Goal: Information Seeking & Learning: Learn about a topic

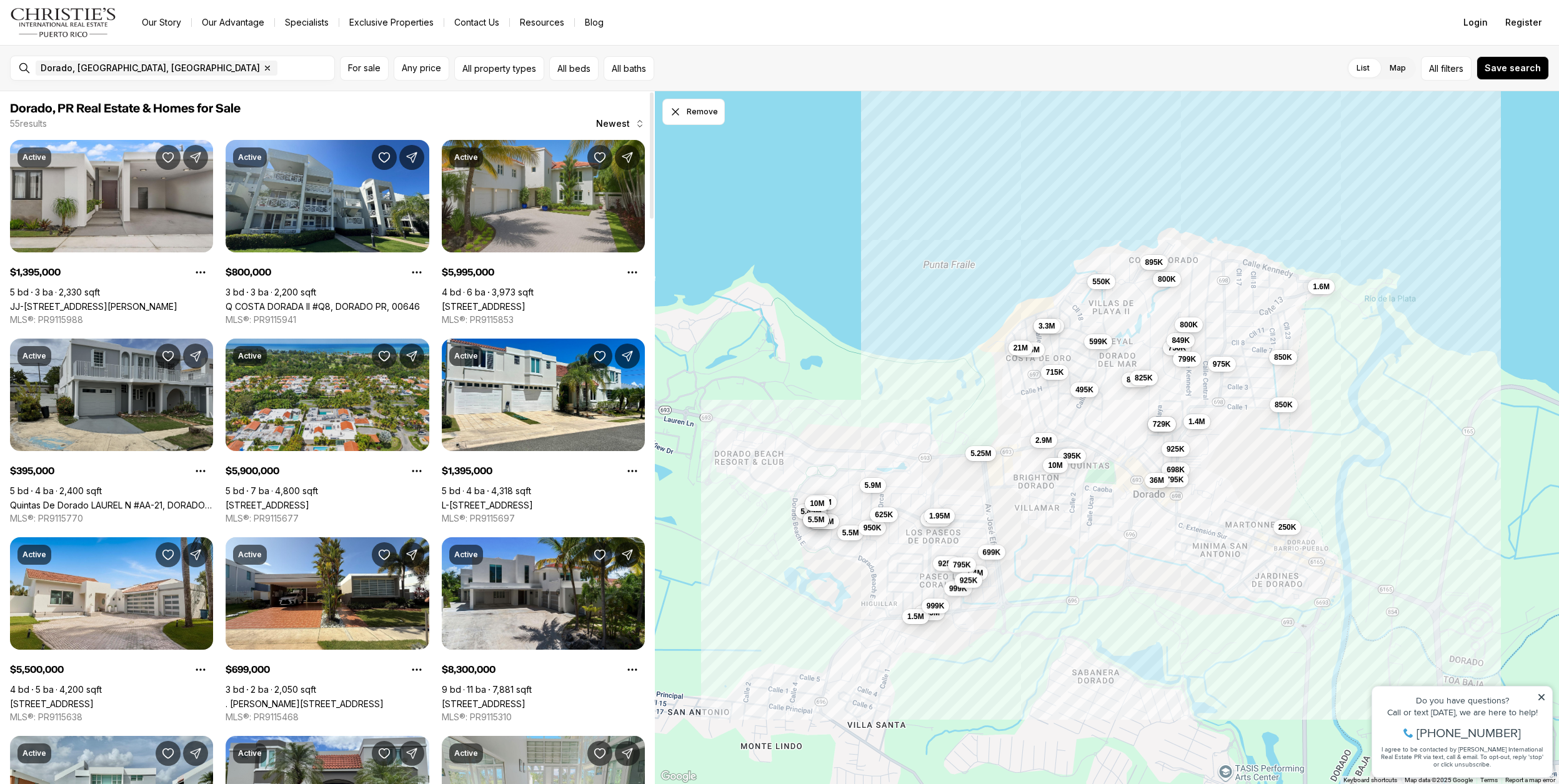
click at [137, 500] on link "Quintas De Dorado LAUREL N #AA-21, DORADO PR, 00646" at bounding box center [112, 505] width 203 height 10
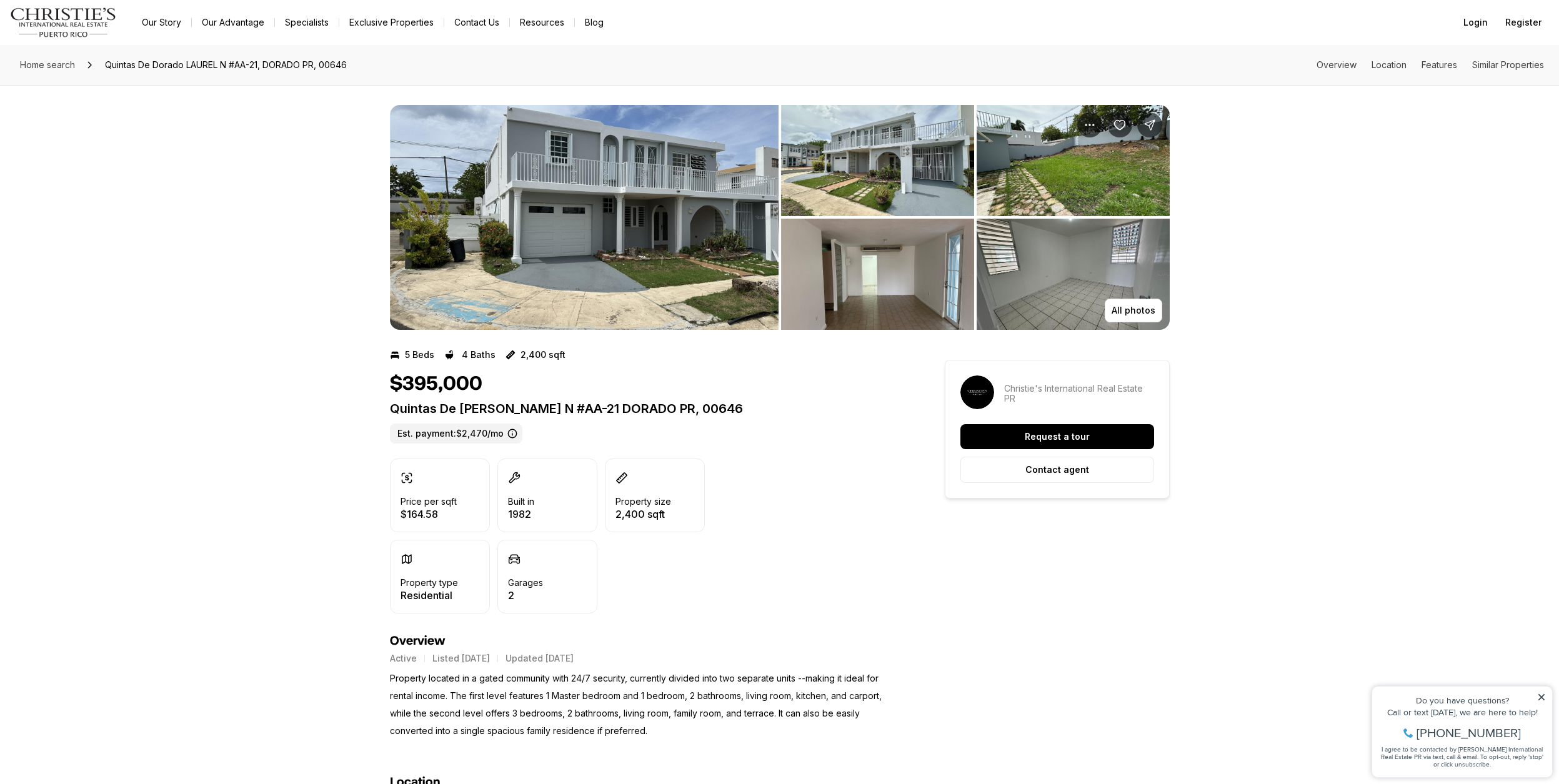
click at [562, 262] on img "View image gallery" at bounding box center [583, 217] width 389 height 225
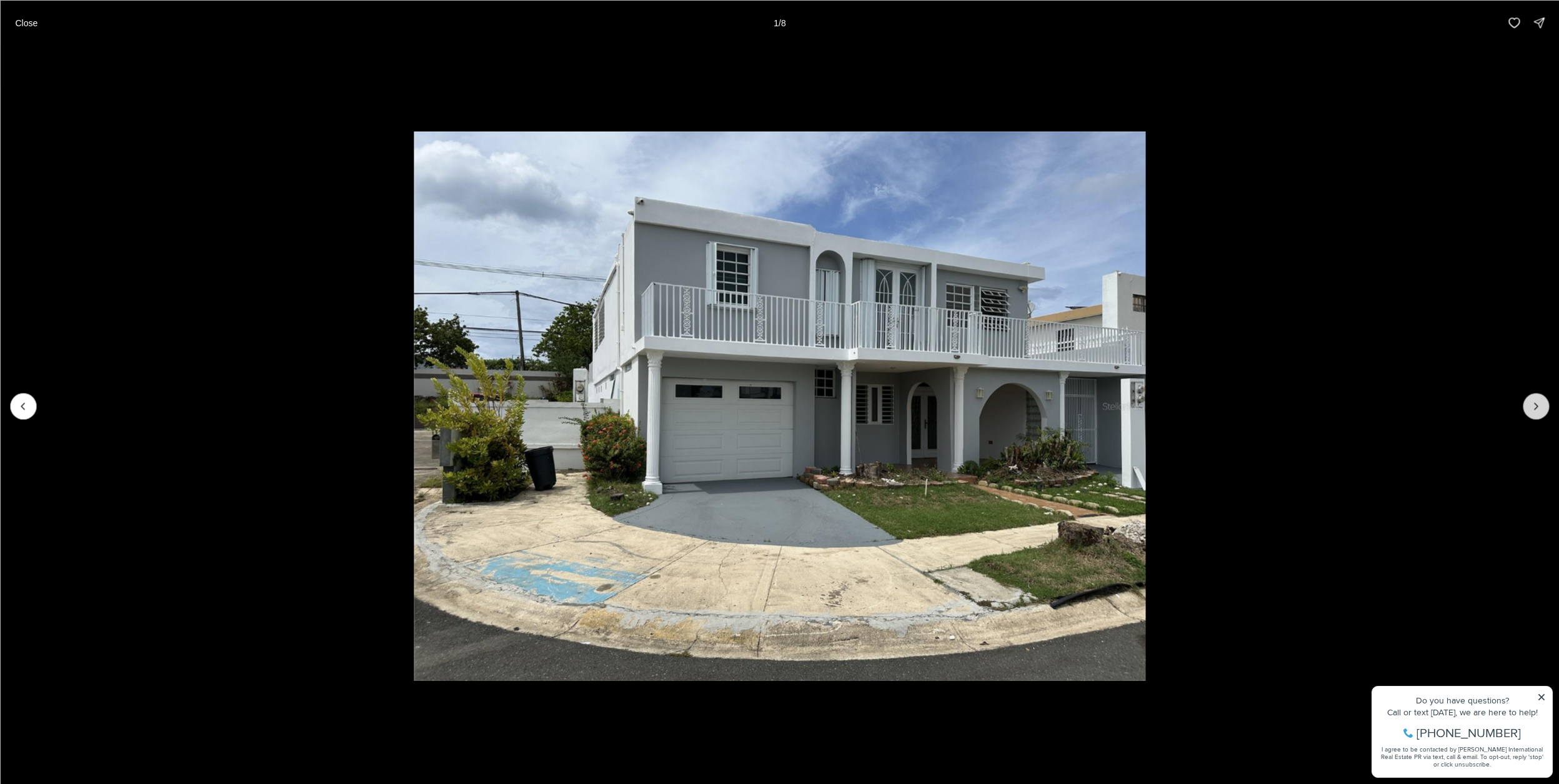
click at [1528, 405] on button "Next slide" at bounding box center [1536, 406] width 26 height 26
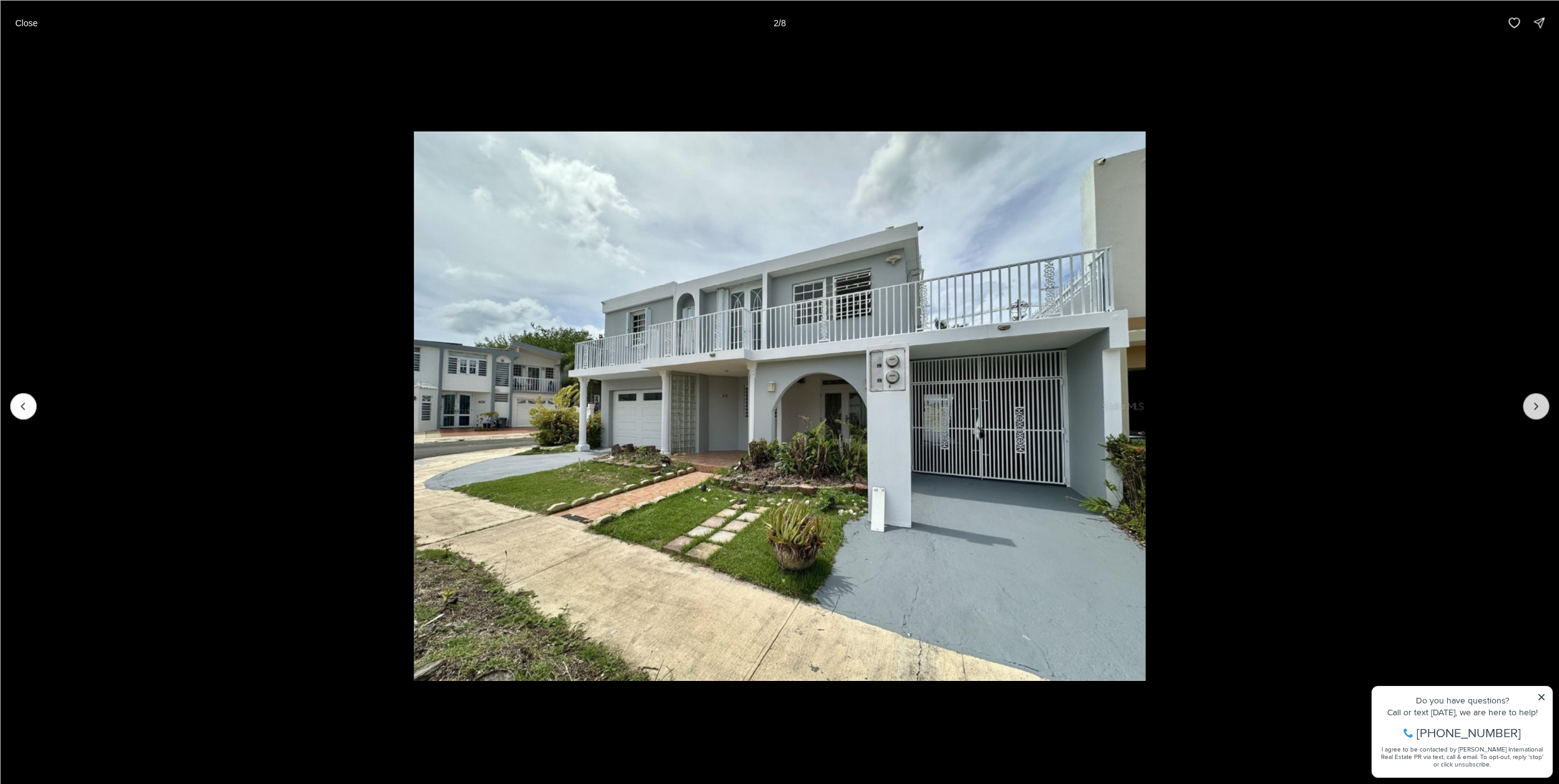
click at [1528, 405] on button "Next slide" at bounding box center [1536, 406] width 26 height 26
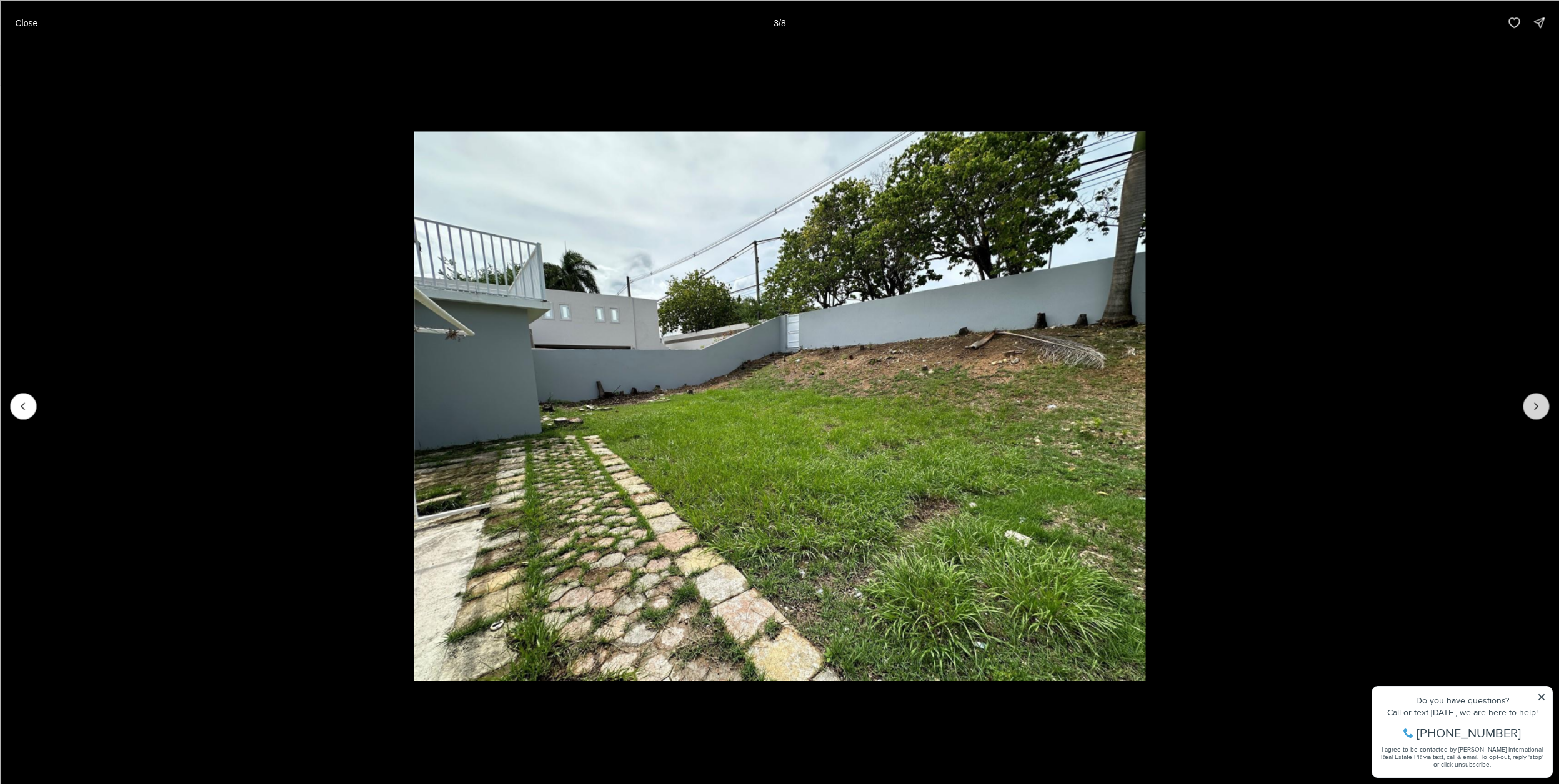
click at [1528, 405] on button "Next slide" at bounding box center [1536, 406] width 26 height 26
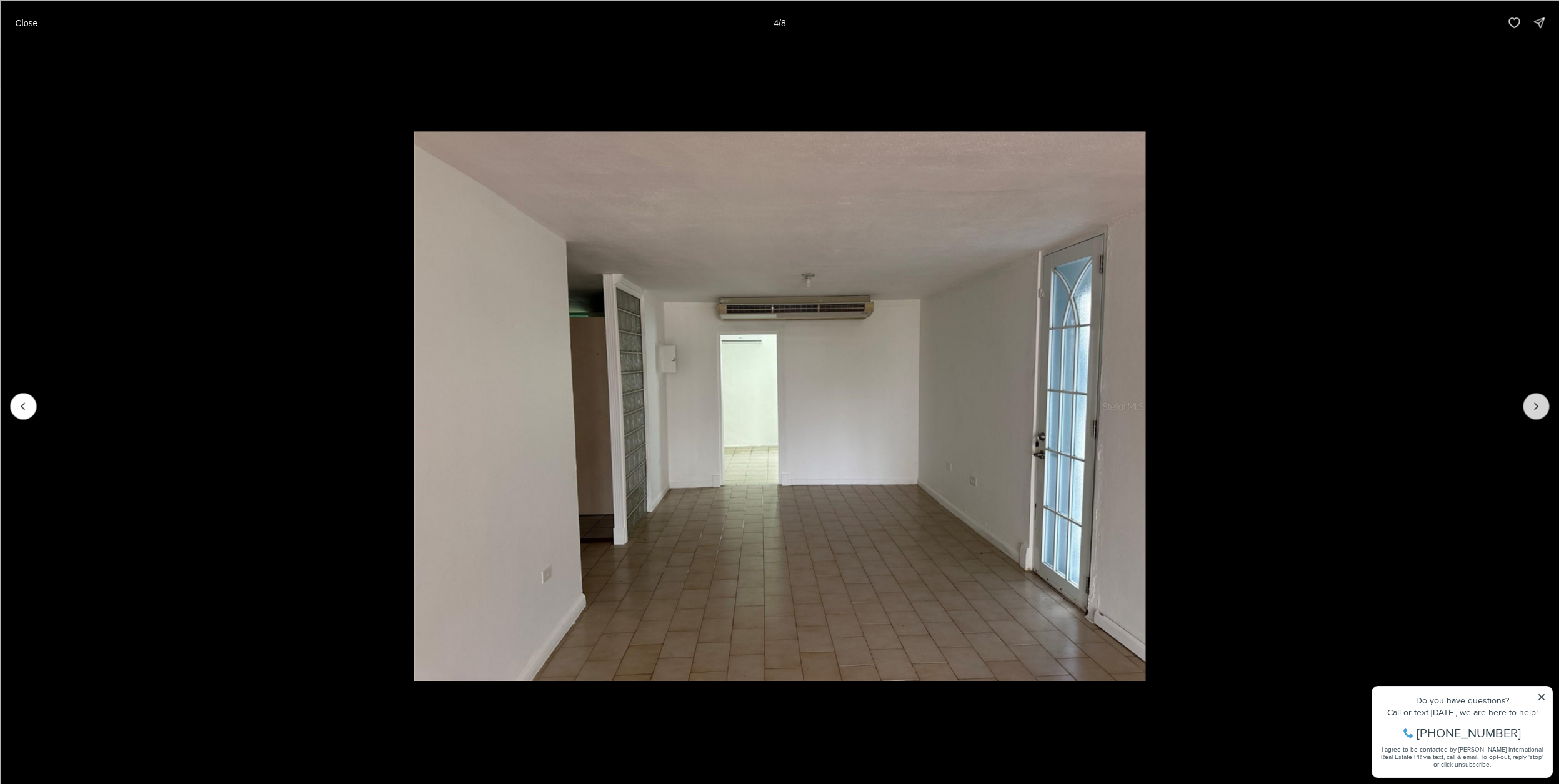
click at [1528, 405] on button "Next slide" at bounding box center [1536, 406] width 26 height 26
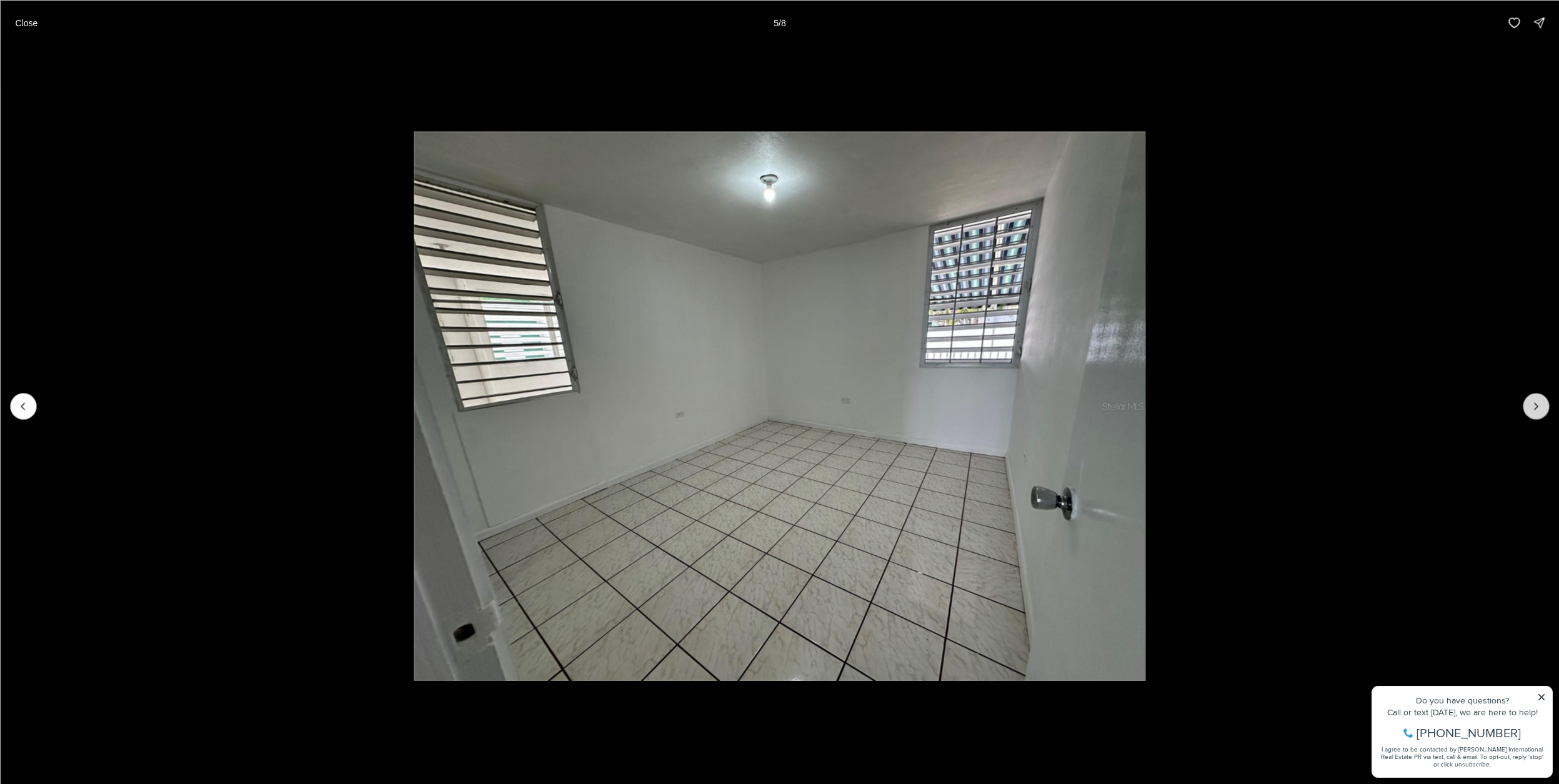
click at [1528, 405] on button "Next slide" at bounding box center [1536, 406] width 26 height 26
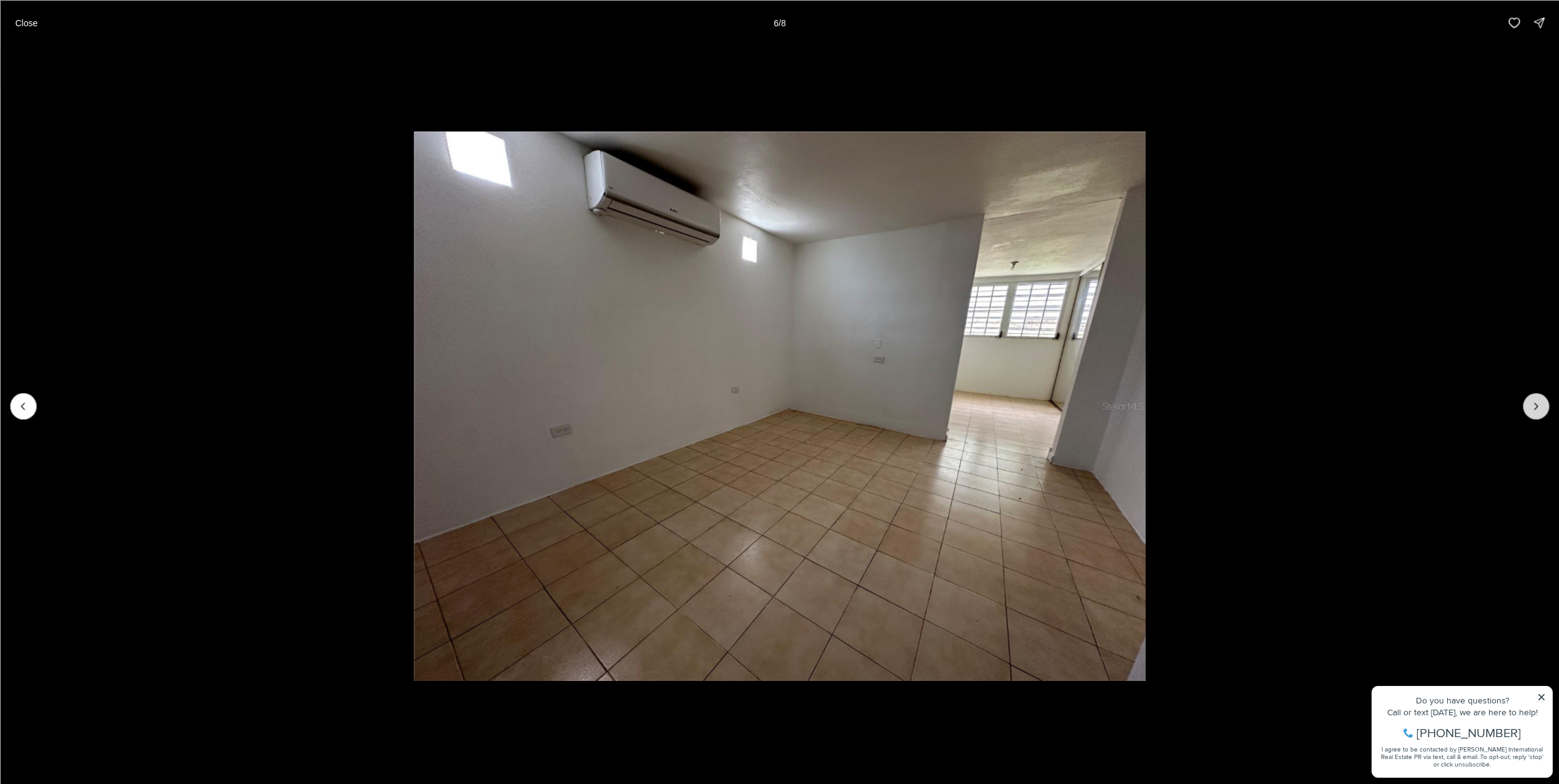
click at [1528, 405] on button "Next slide" at bounding box center [1536, 406] width 26 height 26
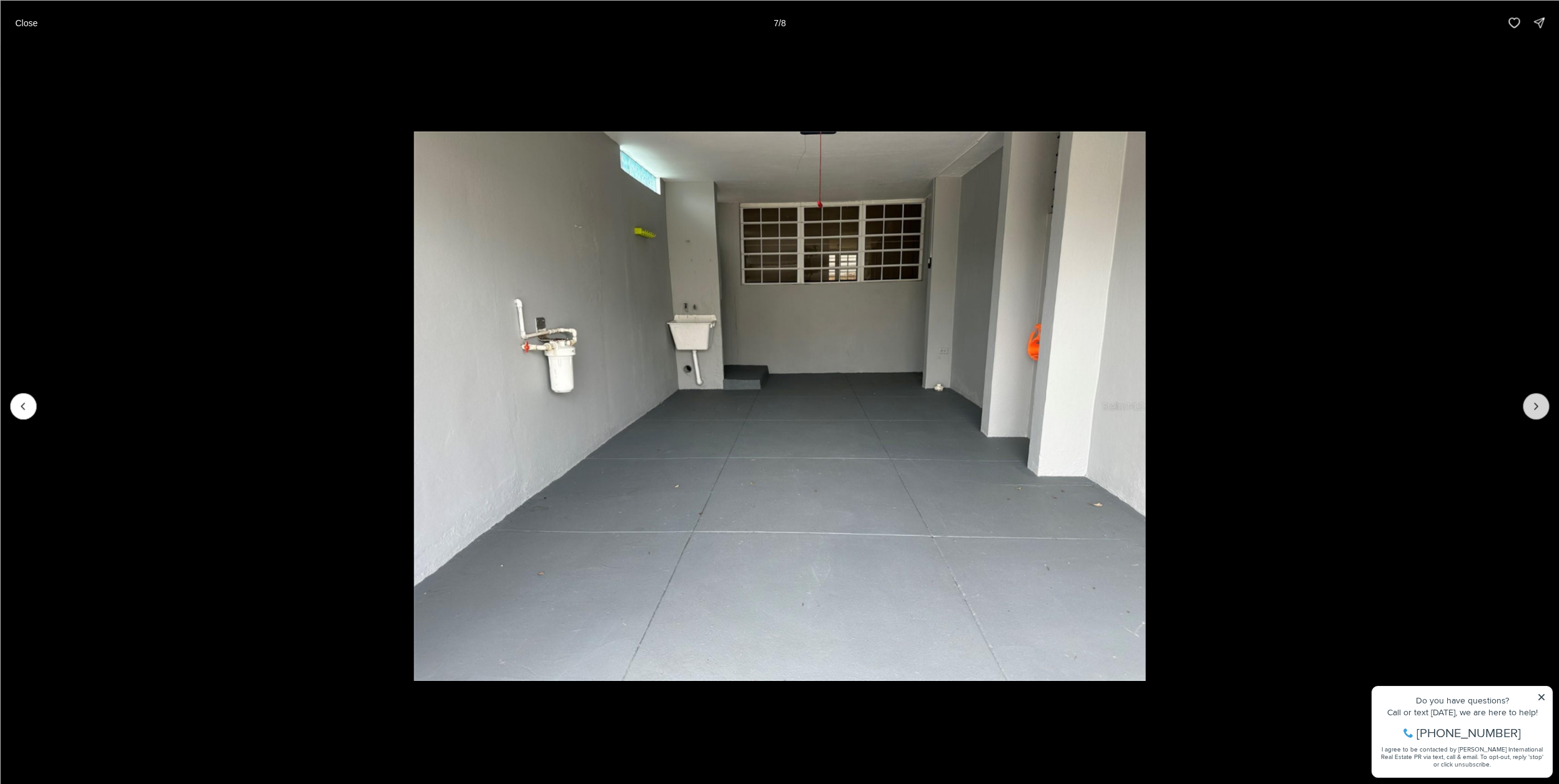
click at [1528, 405] on button "Next slide" at bounding box center [1536, 406] width 26 height 26
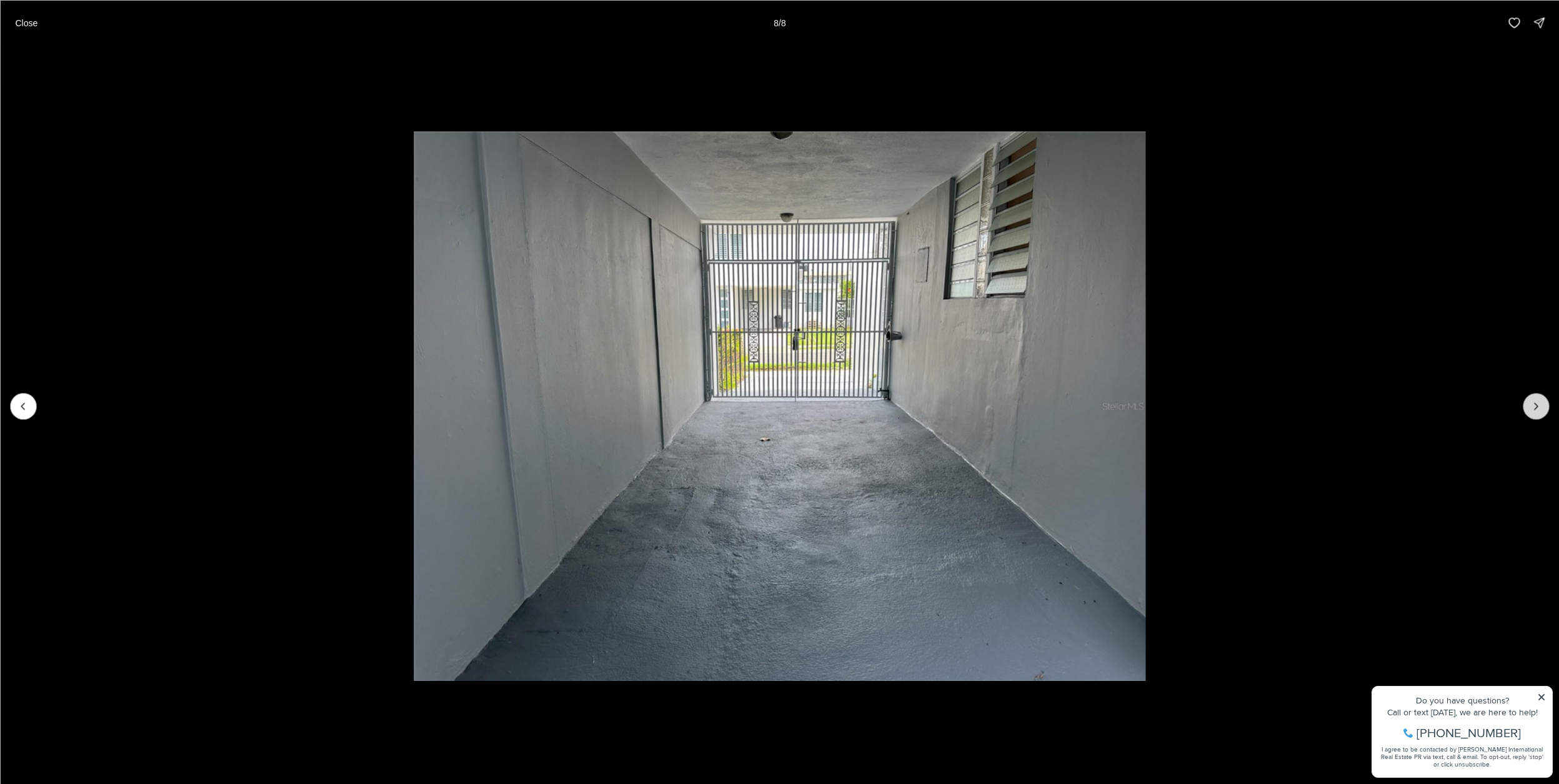
click at [1528, 405] on div at bounding box center [1536, 406] width 26 height 26
